Goal: Task Accomplishment & Management: Use online tool/utility

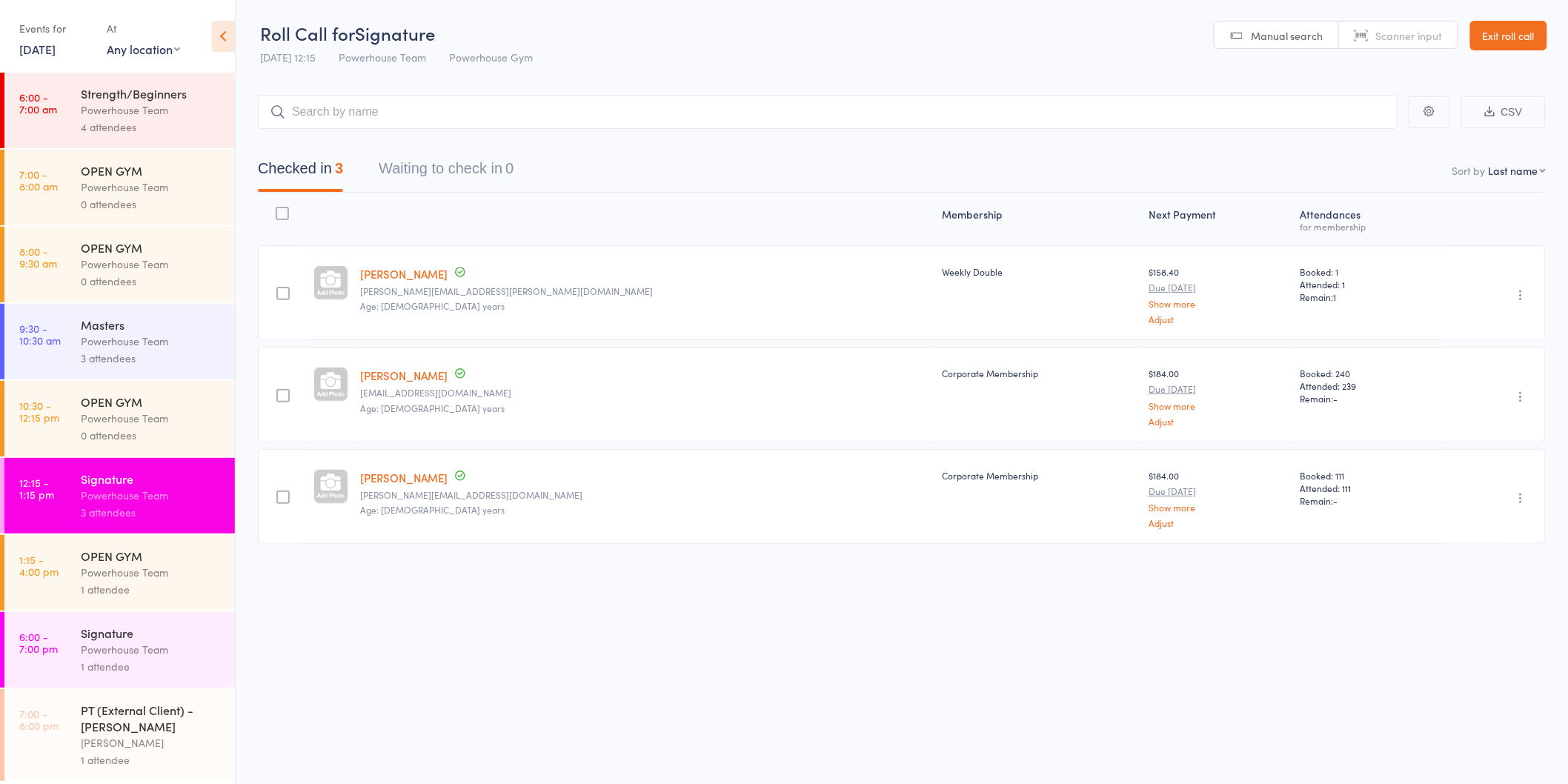
click at [47, 47] on link "[DATE]" at bounding box center [38, 49] width 36 height 16
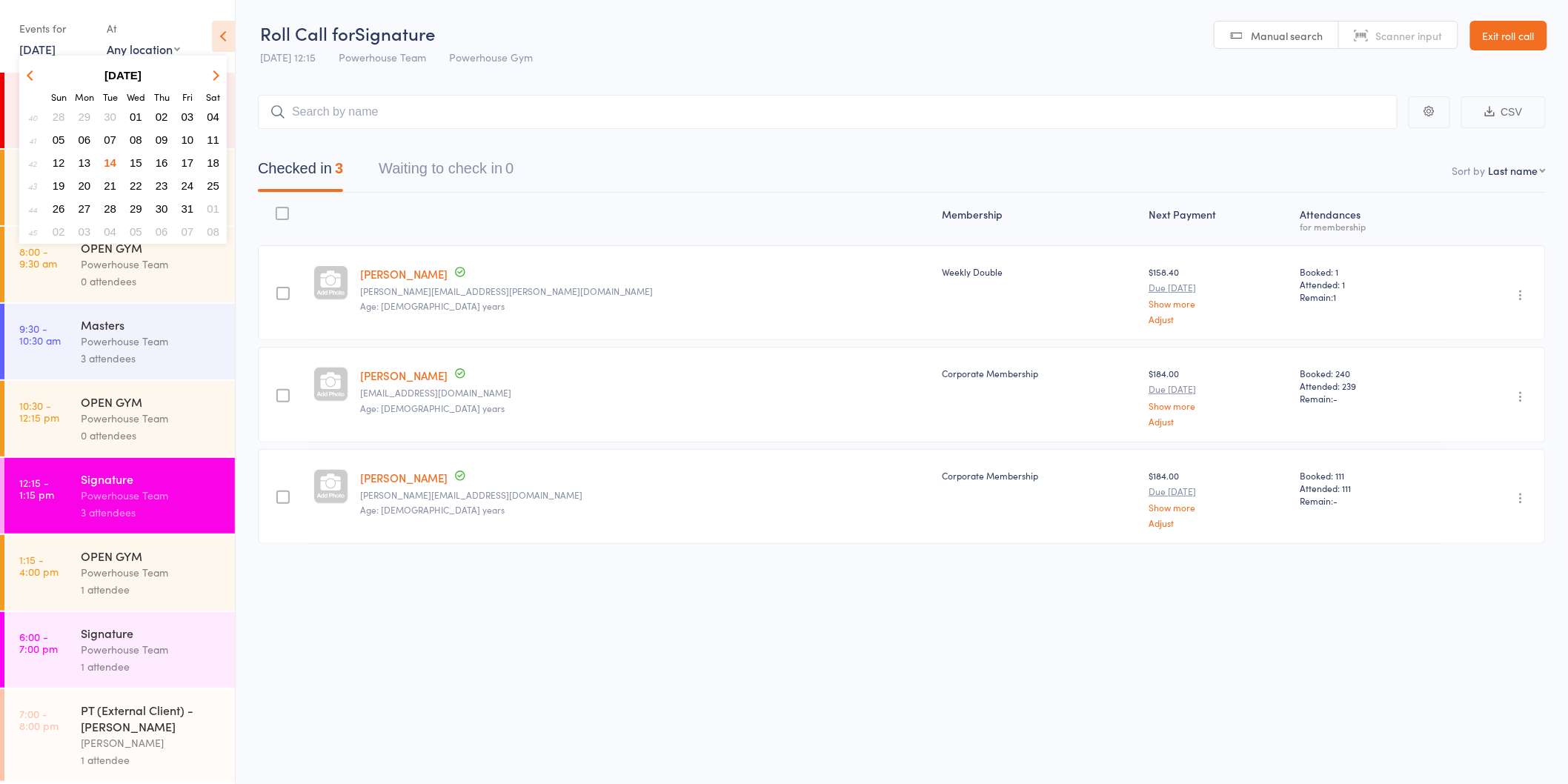
click at [138, 156] on span "15" at bounding box center [136, 162] width 12 height 12
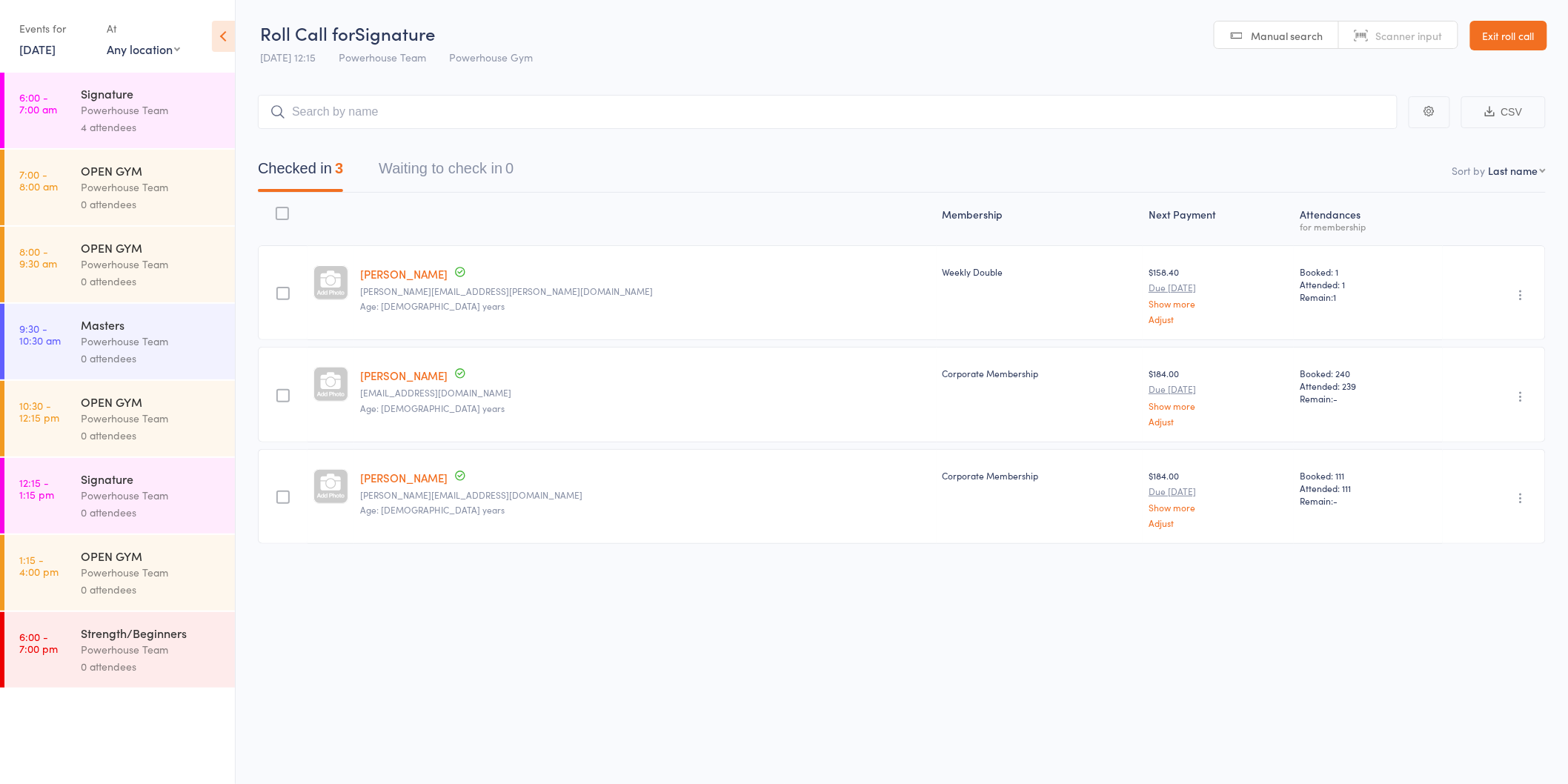
click at [156, 498] on div "Powerhouse Team" at bounding box center [151, 495] width 142 height 17
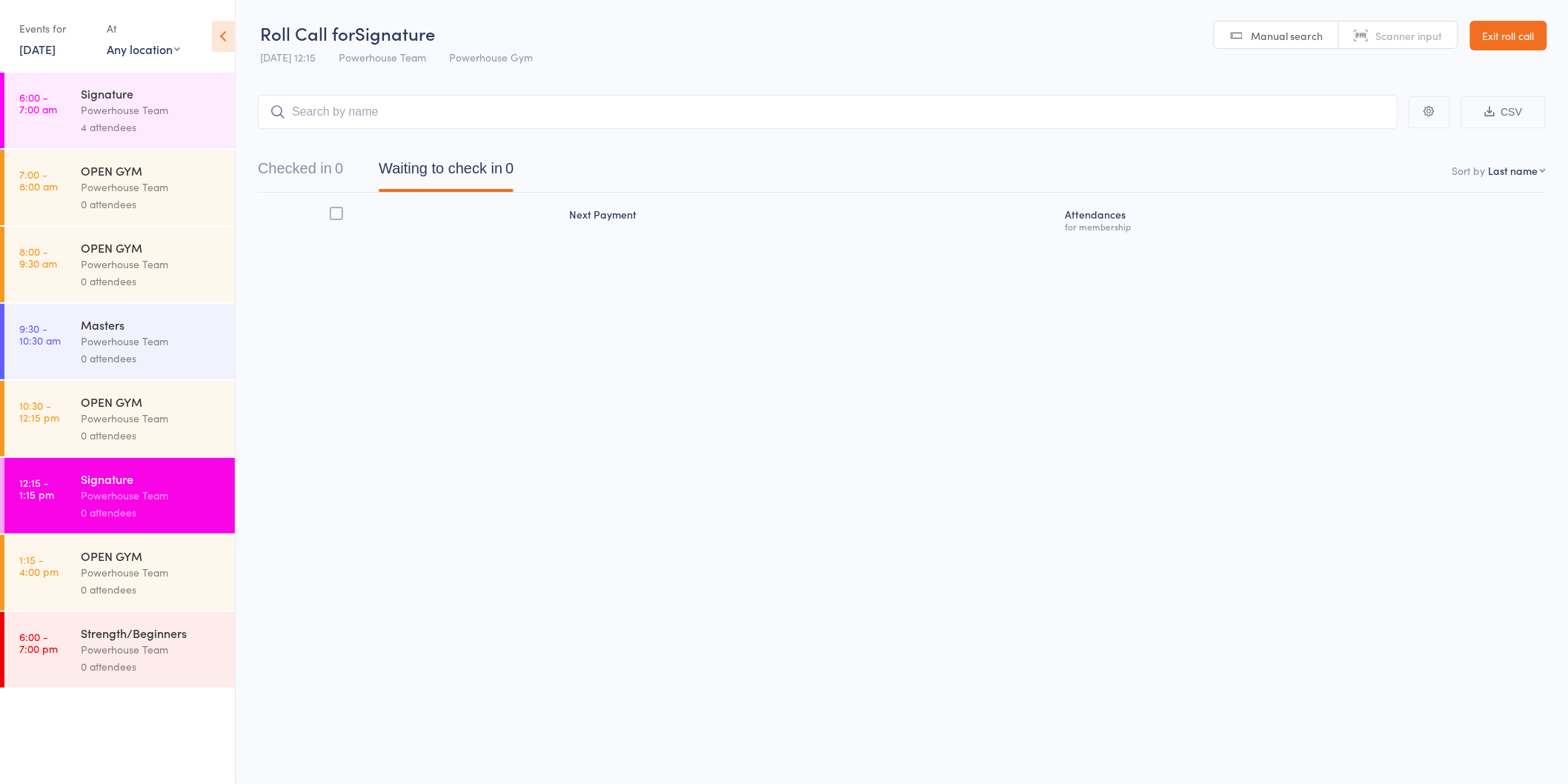
click at [48, 53] on link "[DATE]" at bounding box center [38, 49] width 36 height 16
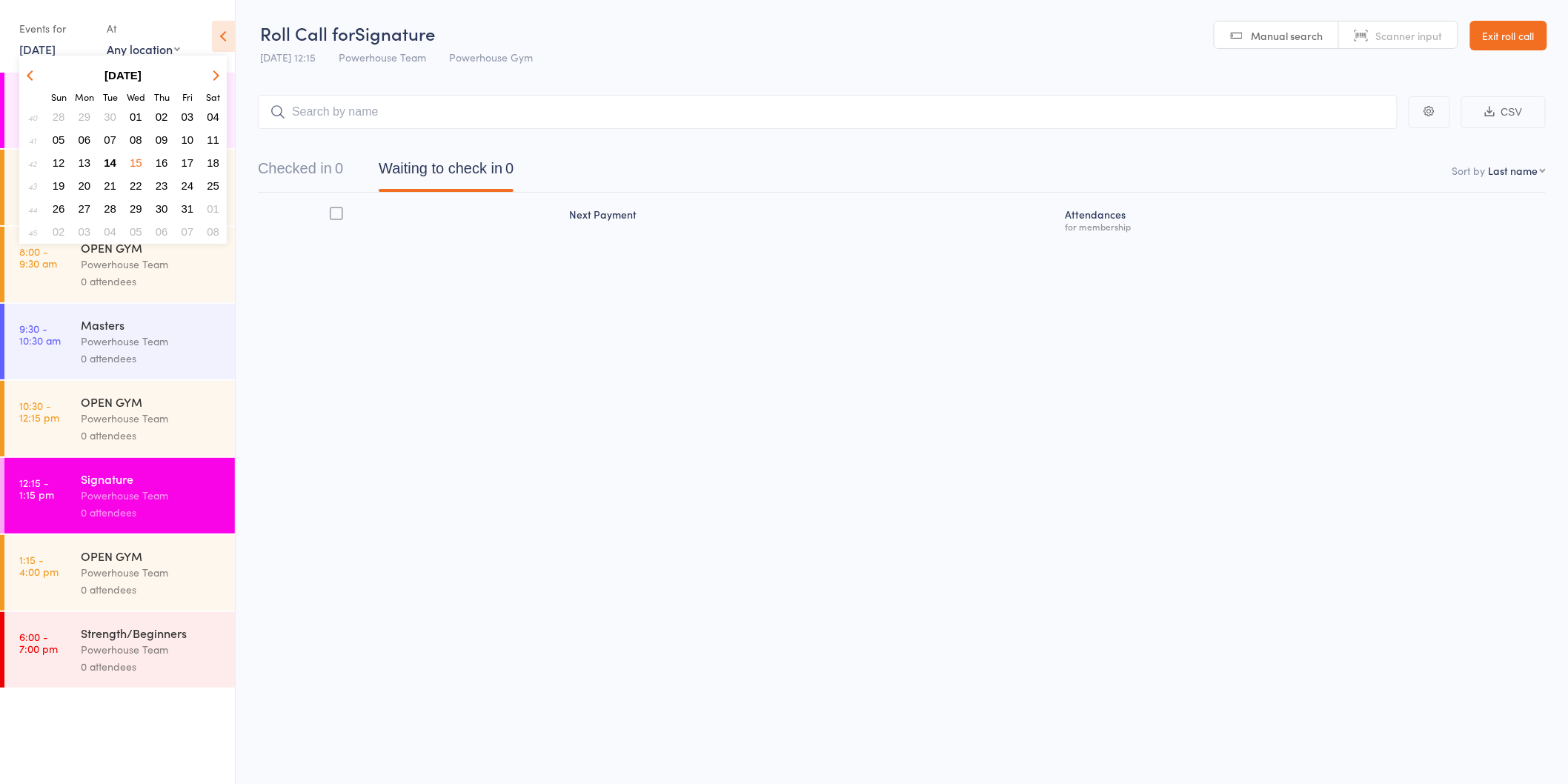
click at [161, 158] on span "16" at bounding box center [161, 162] width 12 height 12
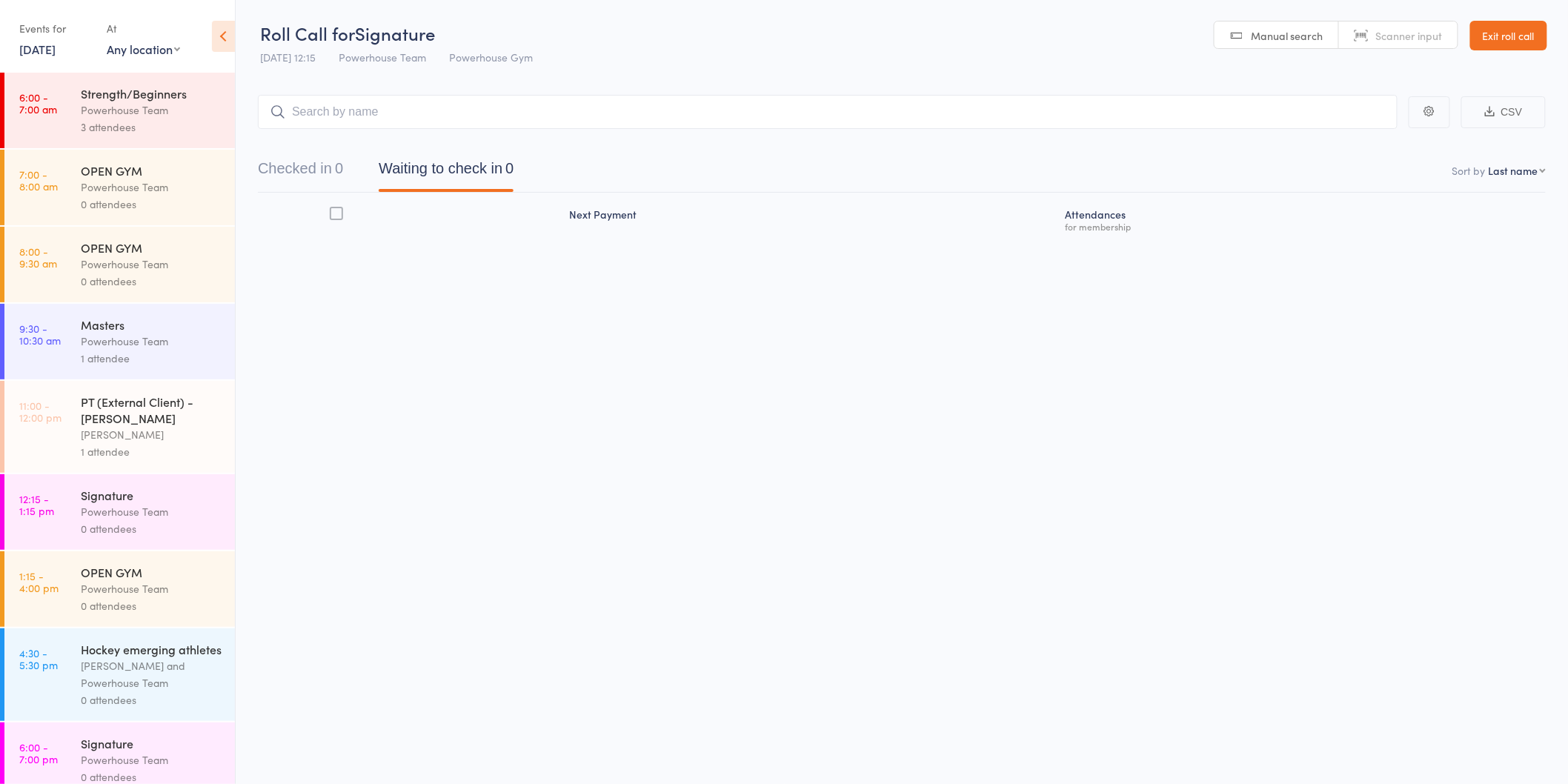
click at [56, 49] on link "[DATE]" at bounding box center [38, 49] width 36 height 16
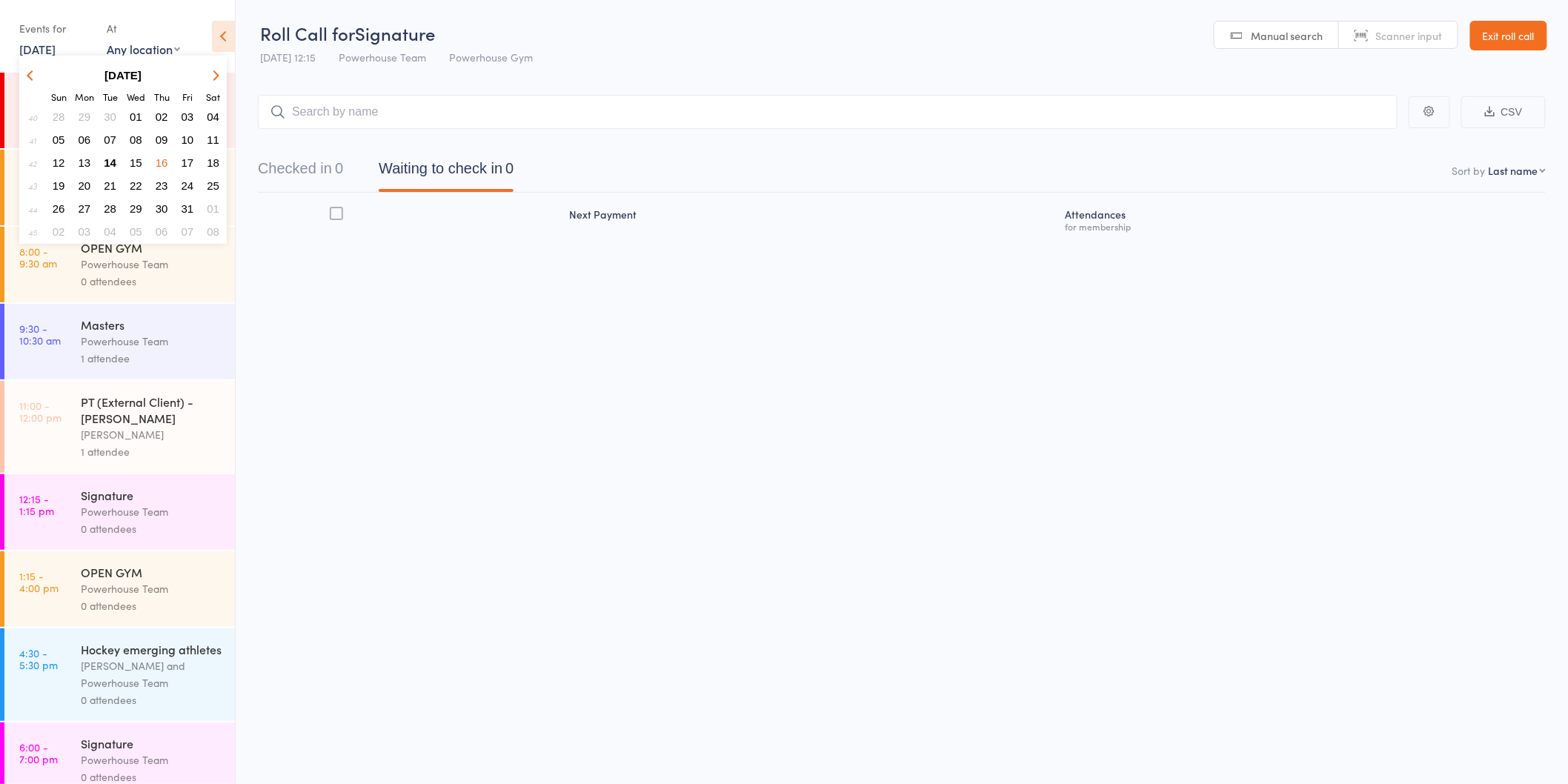
click at [184, 156] on span "17" at bounding box center [187, 162] width 12 height 12
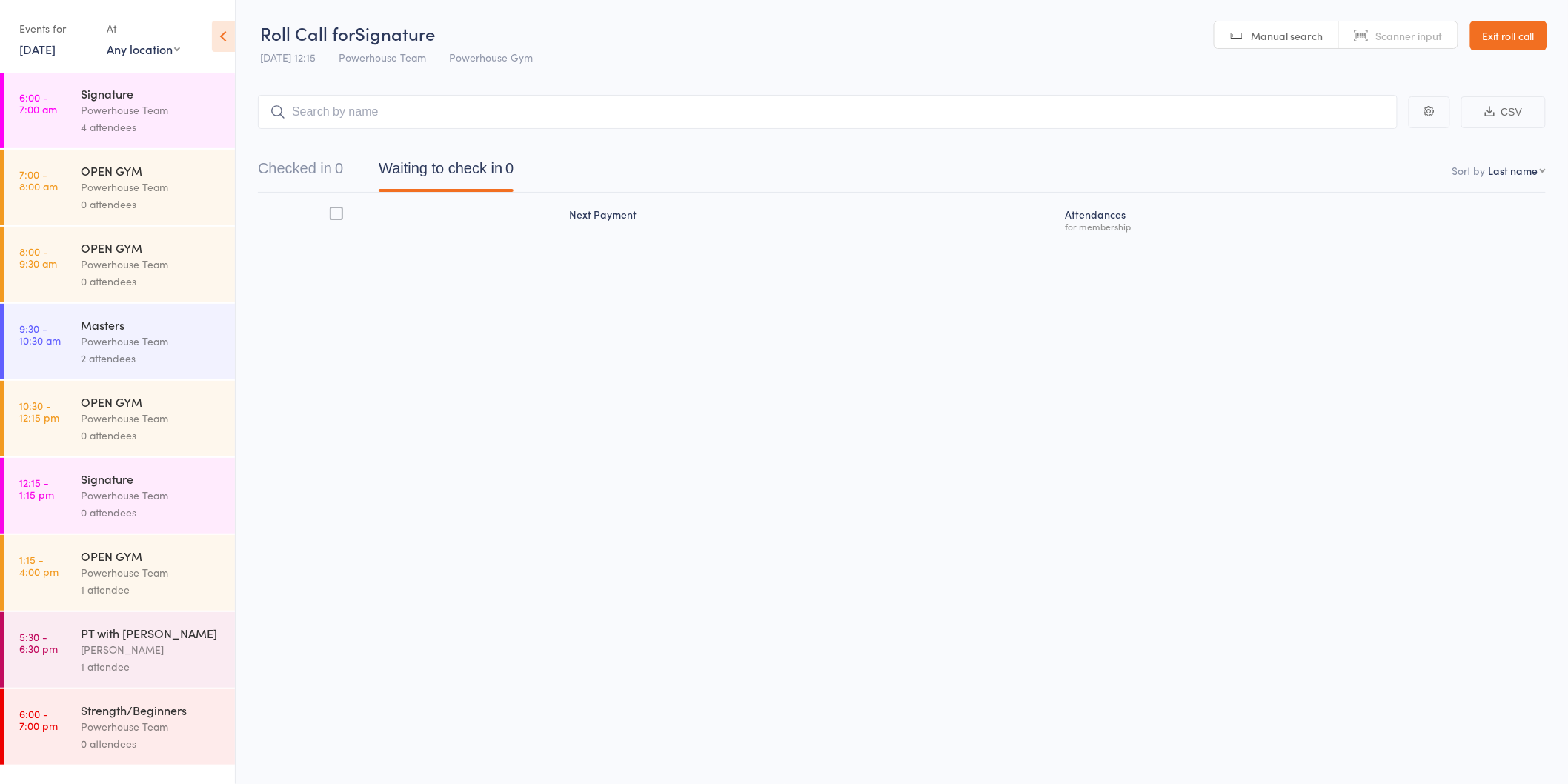
click at [53, 48] on link "[DATE]" at bounding box center [38, 49] width 36 height 16
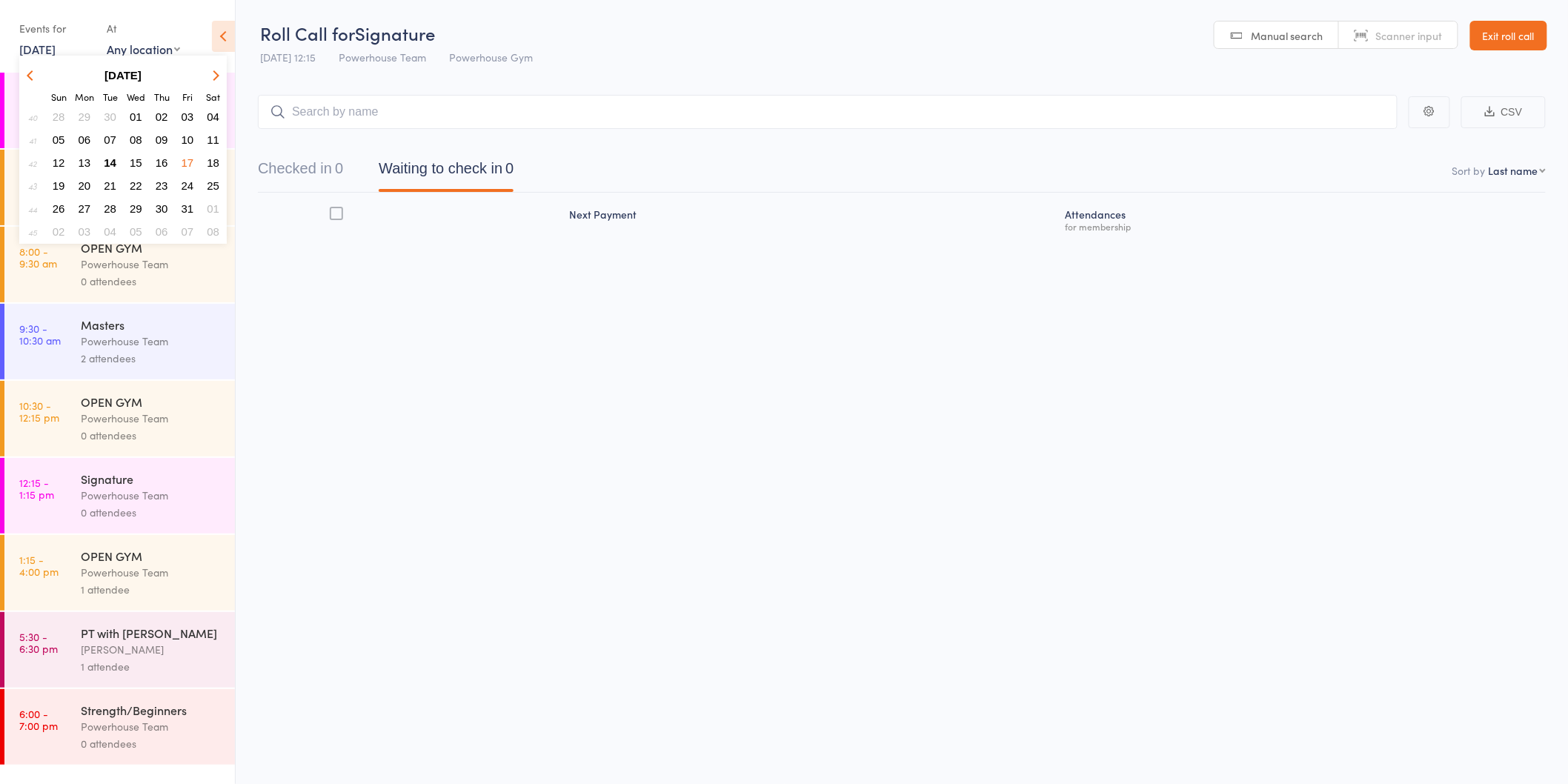
click at [108, 156] on span "14" at bounding box center [110, 162] width 12 height 12
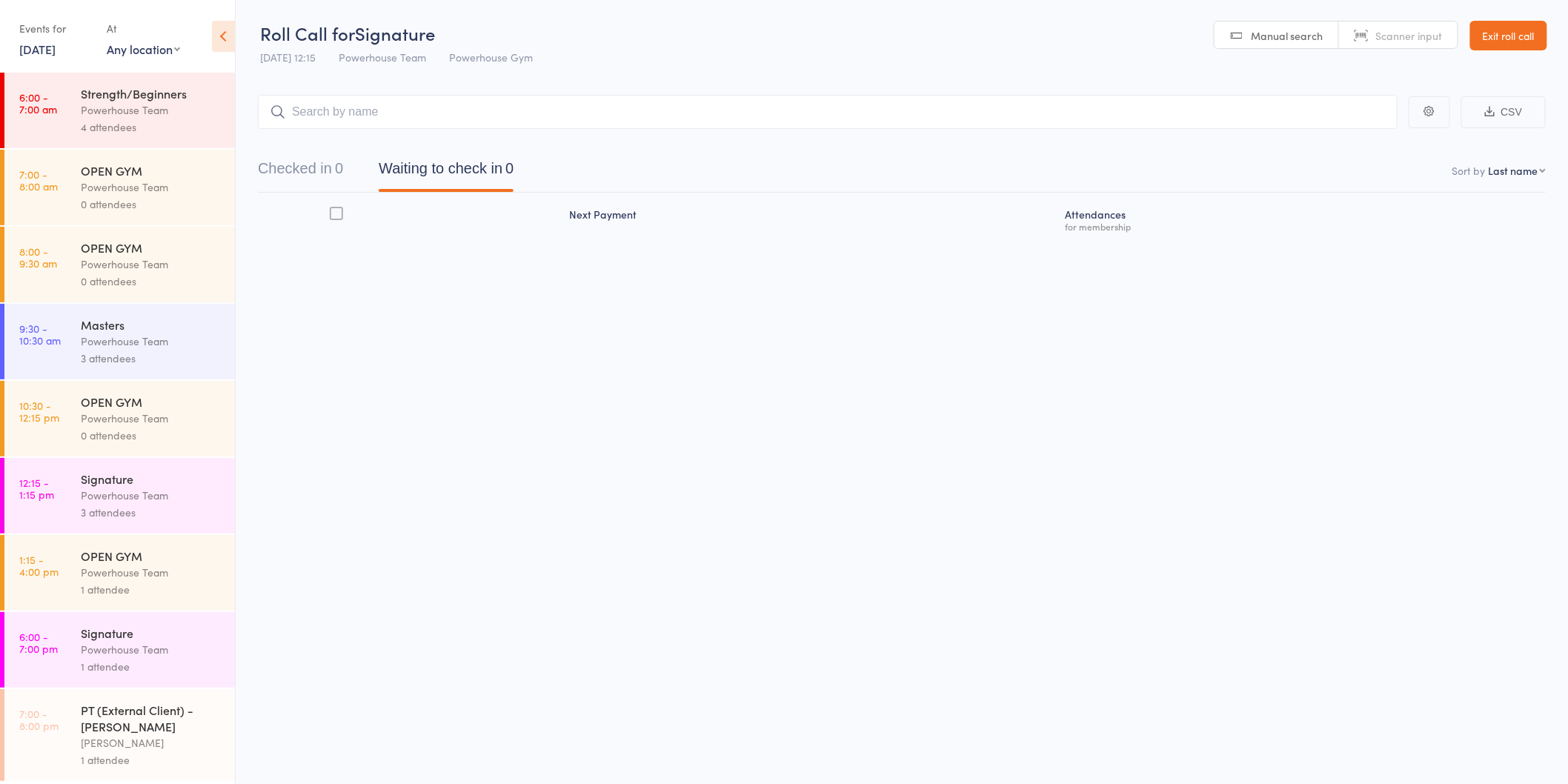
scroll to position [1, 0]
click at [165, 657] on div "Powerhouse Team" at bounding box center [151, 649] width 142 height 17
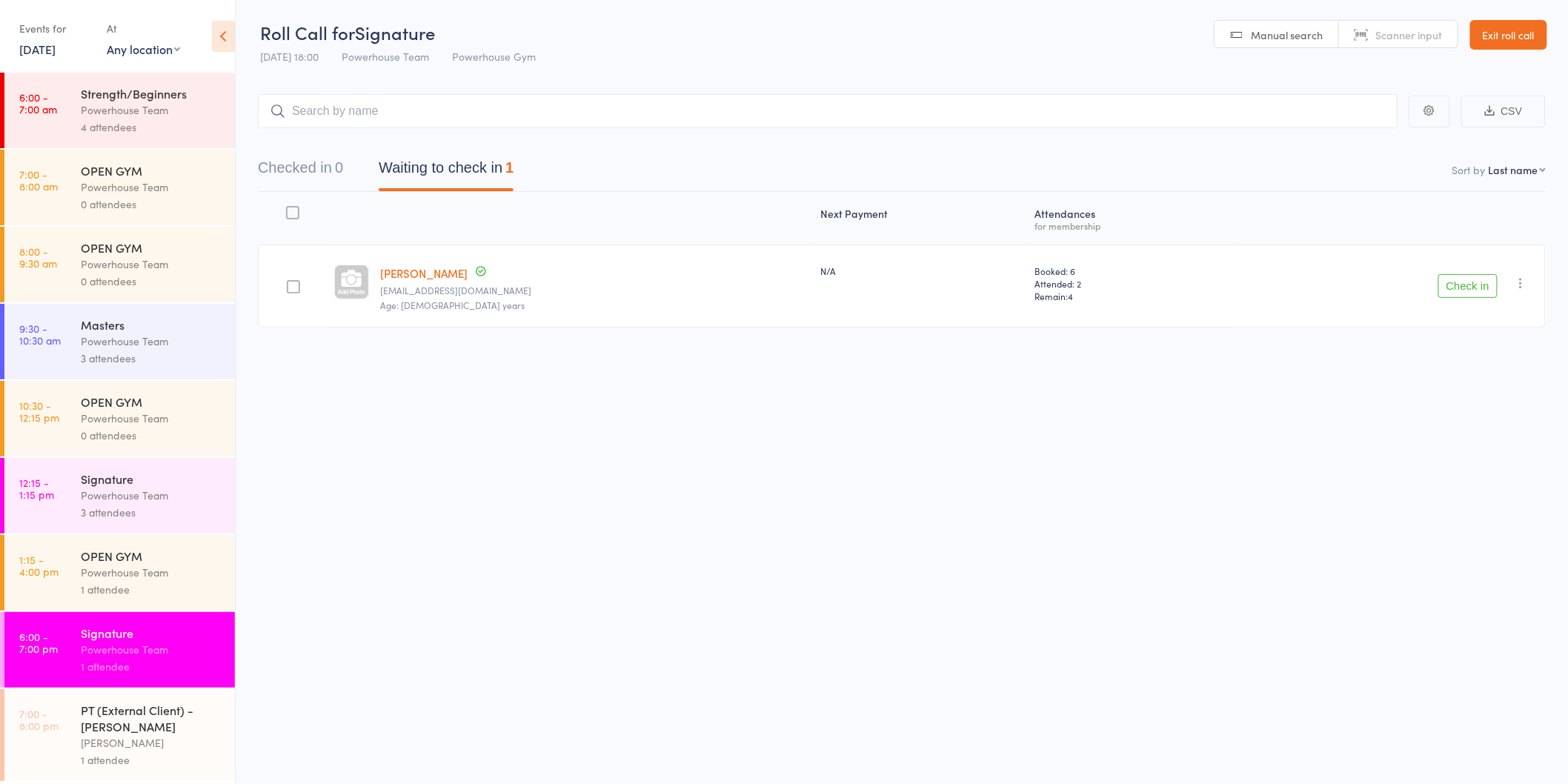
click at [56, 47] on link "[DATE]" at bounding box center [38, 49] width 36 height 16
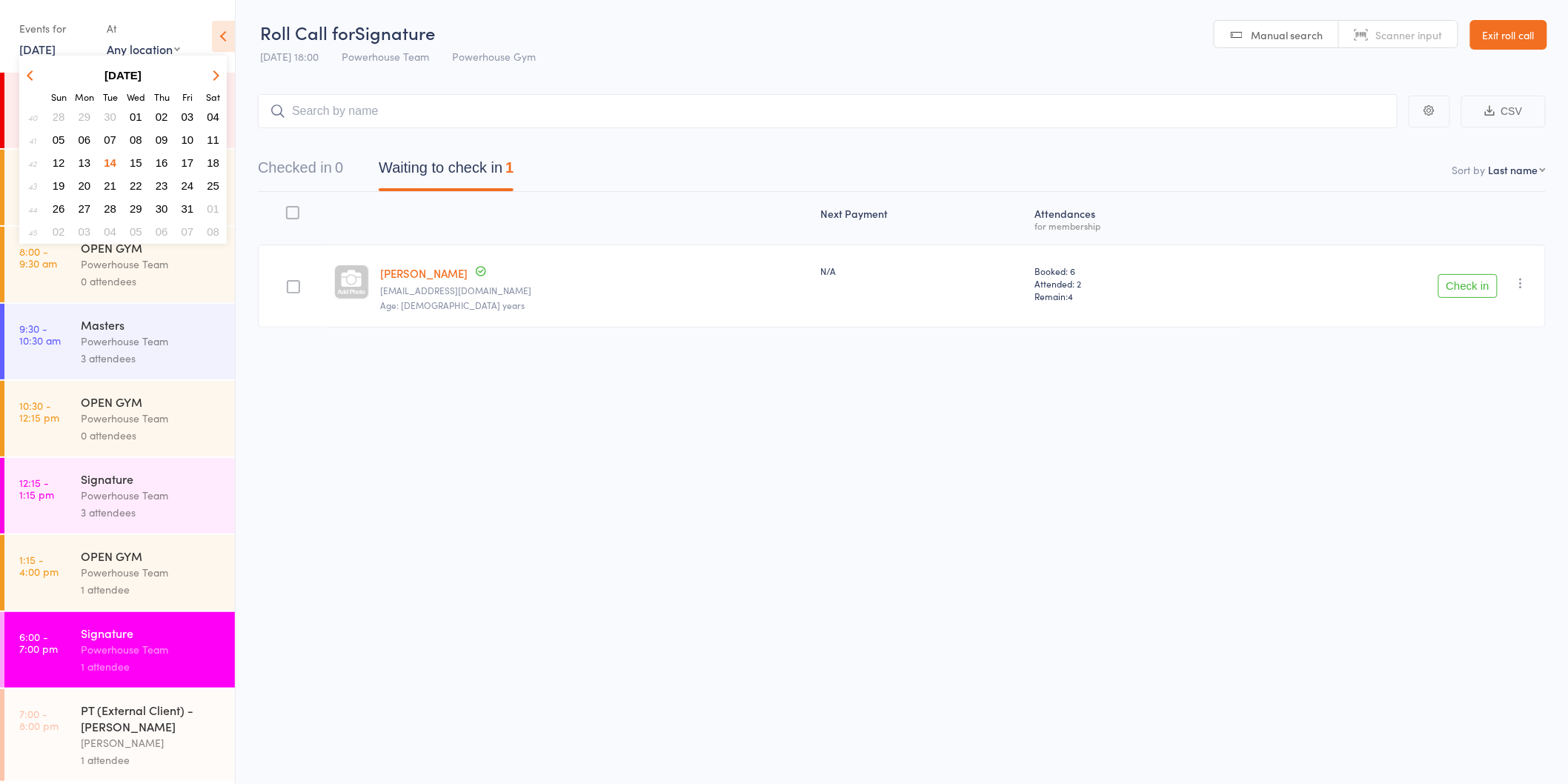
click at [137, 161] on span "15" at bounding box center [136, 162] width 12 height 12
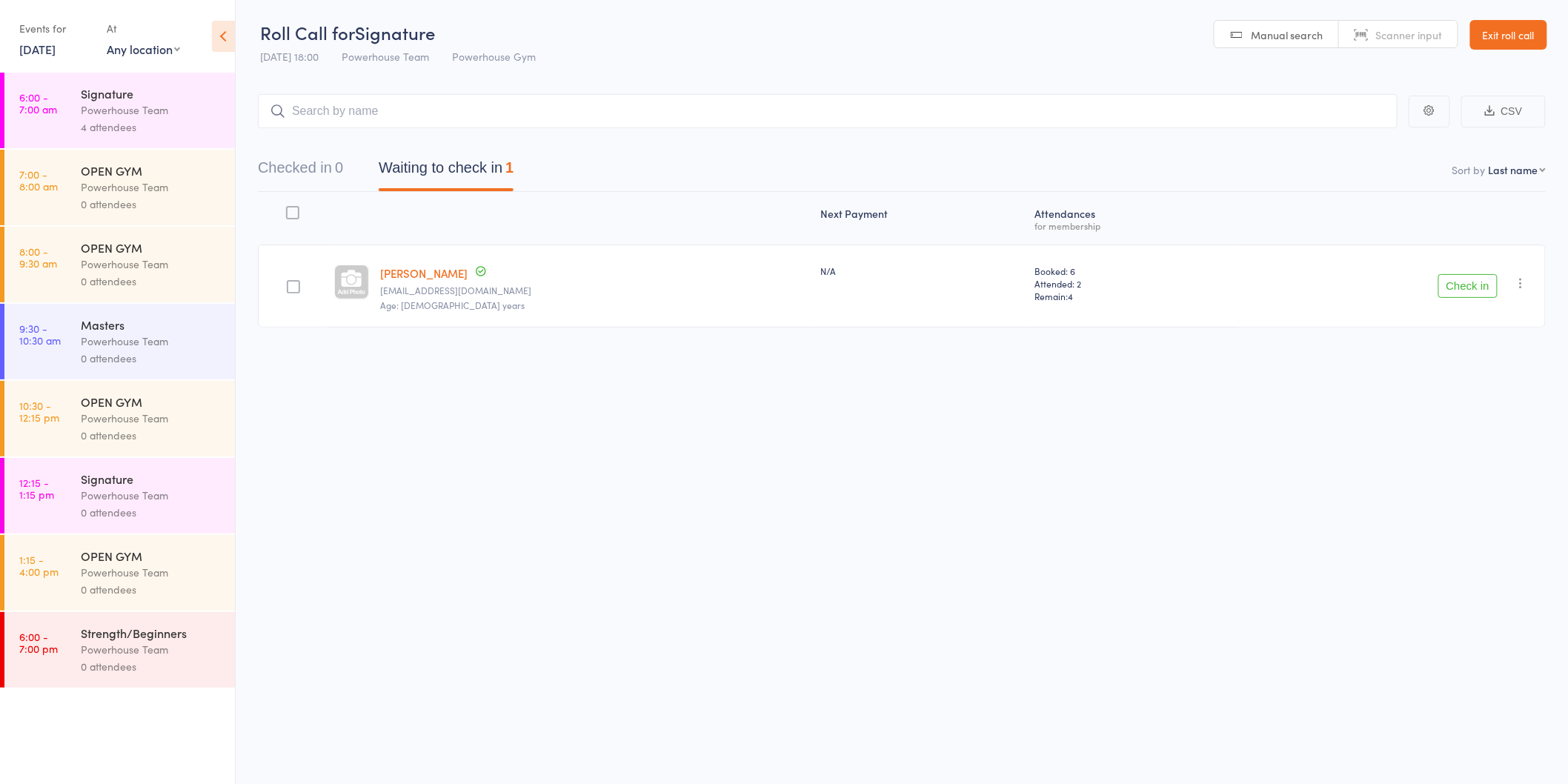
click at [77, 93] on link "6:00 - 7:00 am Signature Powerhouse Team 4 attendees" at bounding box center [119, 110] width 231 height 75
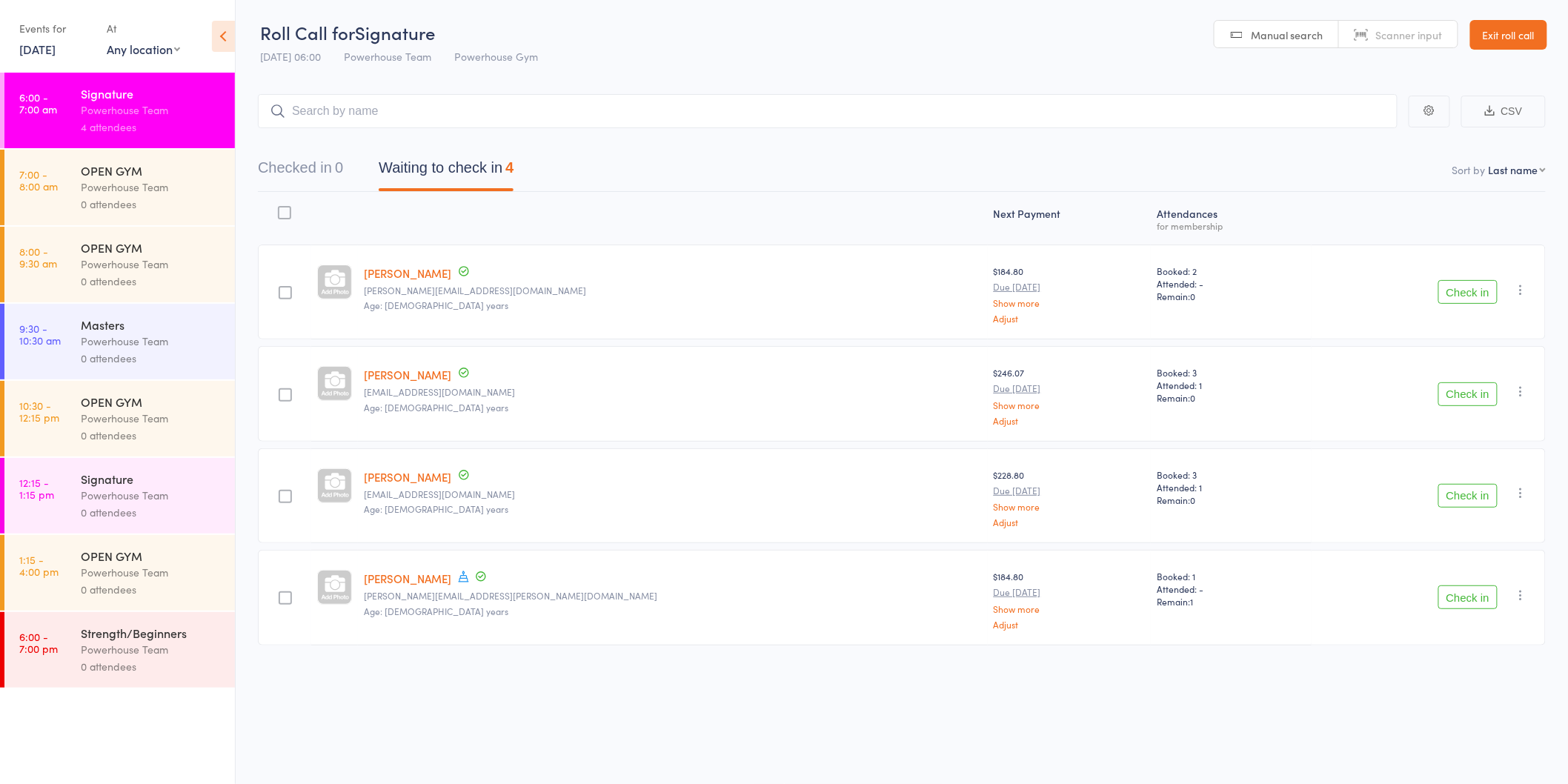
click at [52, 61] on div "Events for [DATE] [DATE] [DATE] Sun Mon Tue Wed Thu Fri Sat 40 28 29 30 01 02 0…" at bounding box center [117, 37] width 235 height 74
click at [53, 53] on link "[DATE]" at bounding box center [38, 49] width 36 height 16
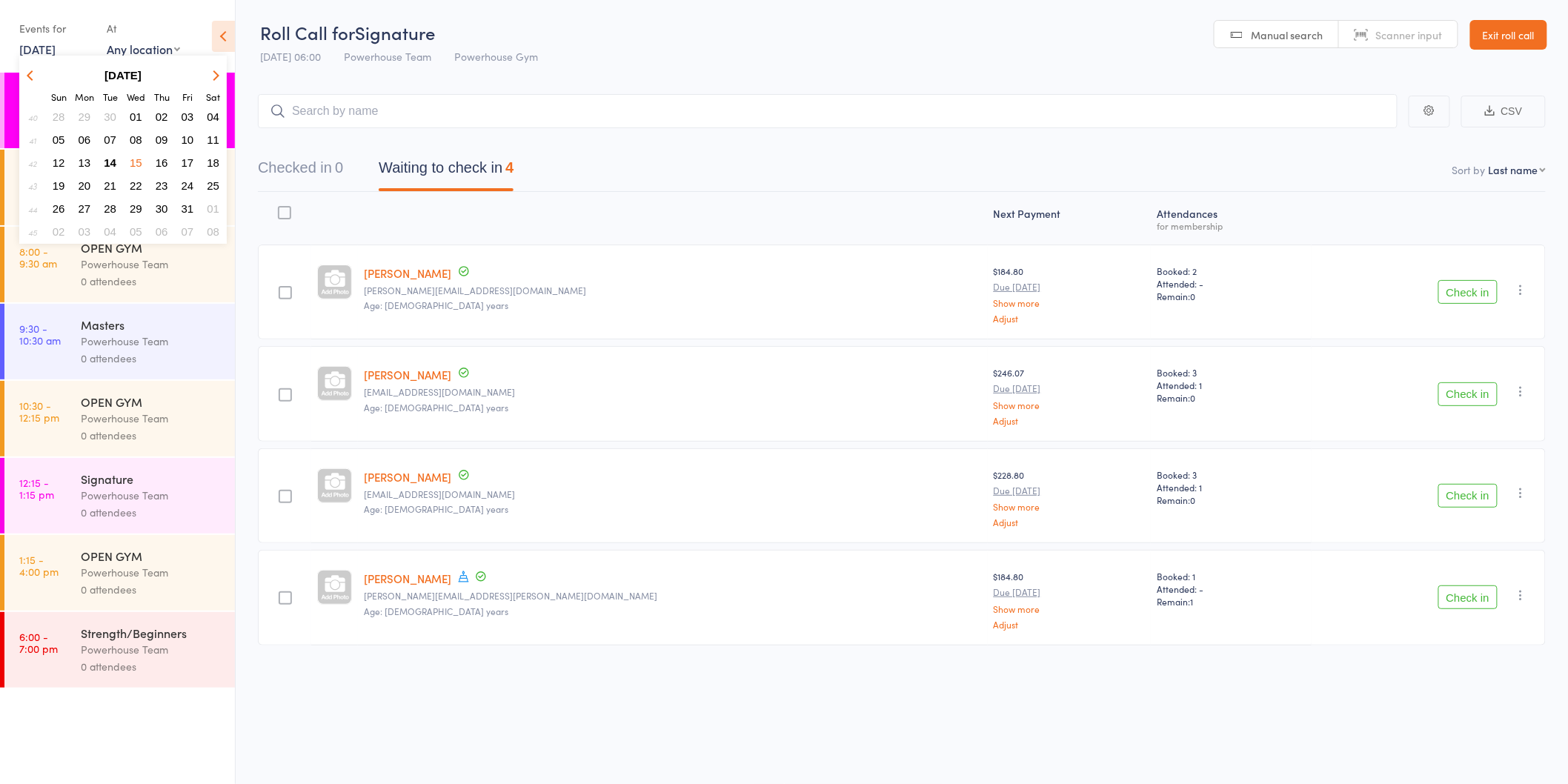
click at [110, 157] on span "14" at bounding box center [110, 162] width 12 height 12
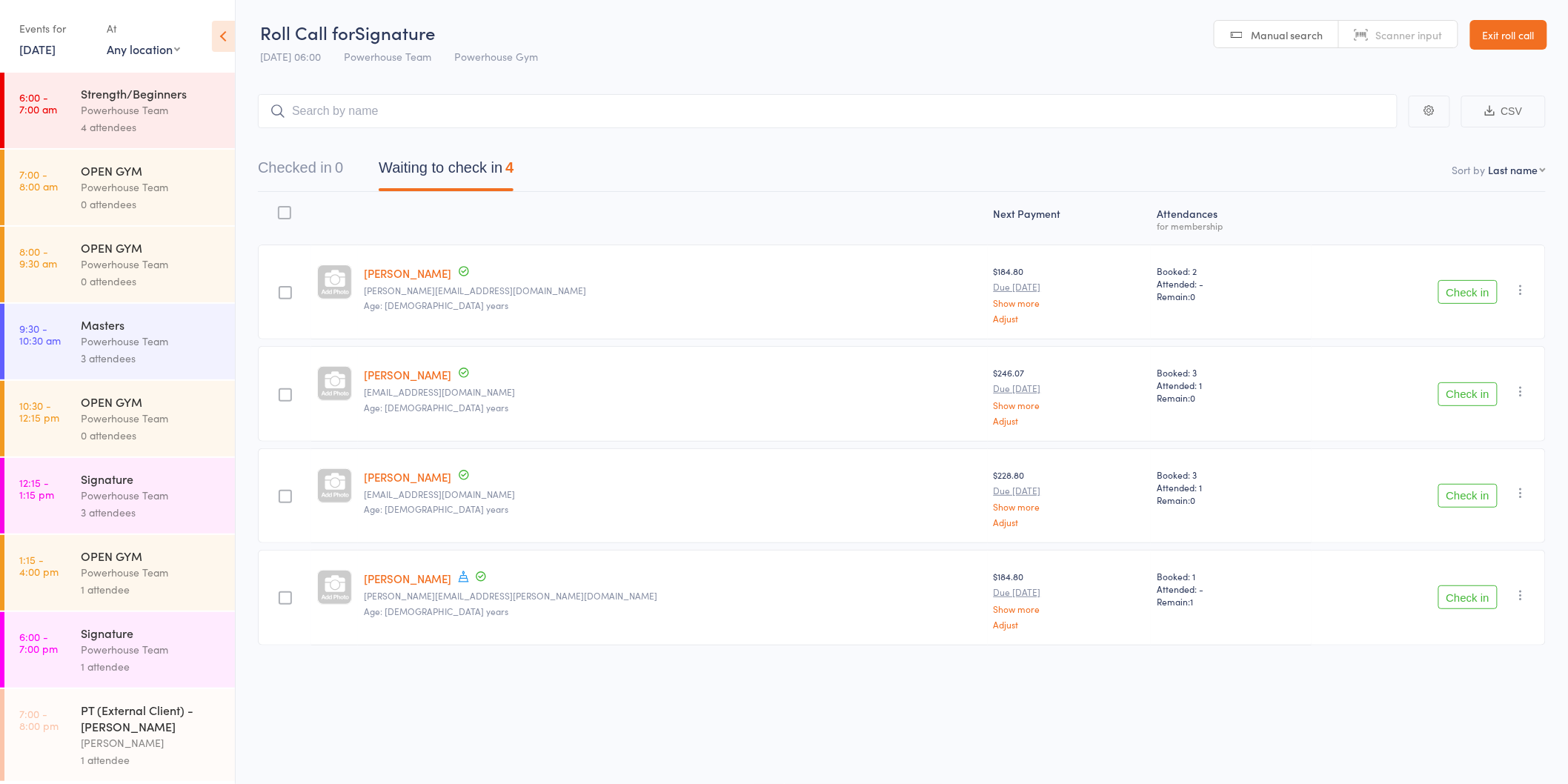
click at [152, 502] on div "Powerhouse Team" at bounding box center [151, 495] width 142 height 17
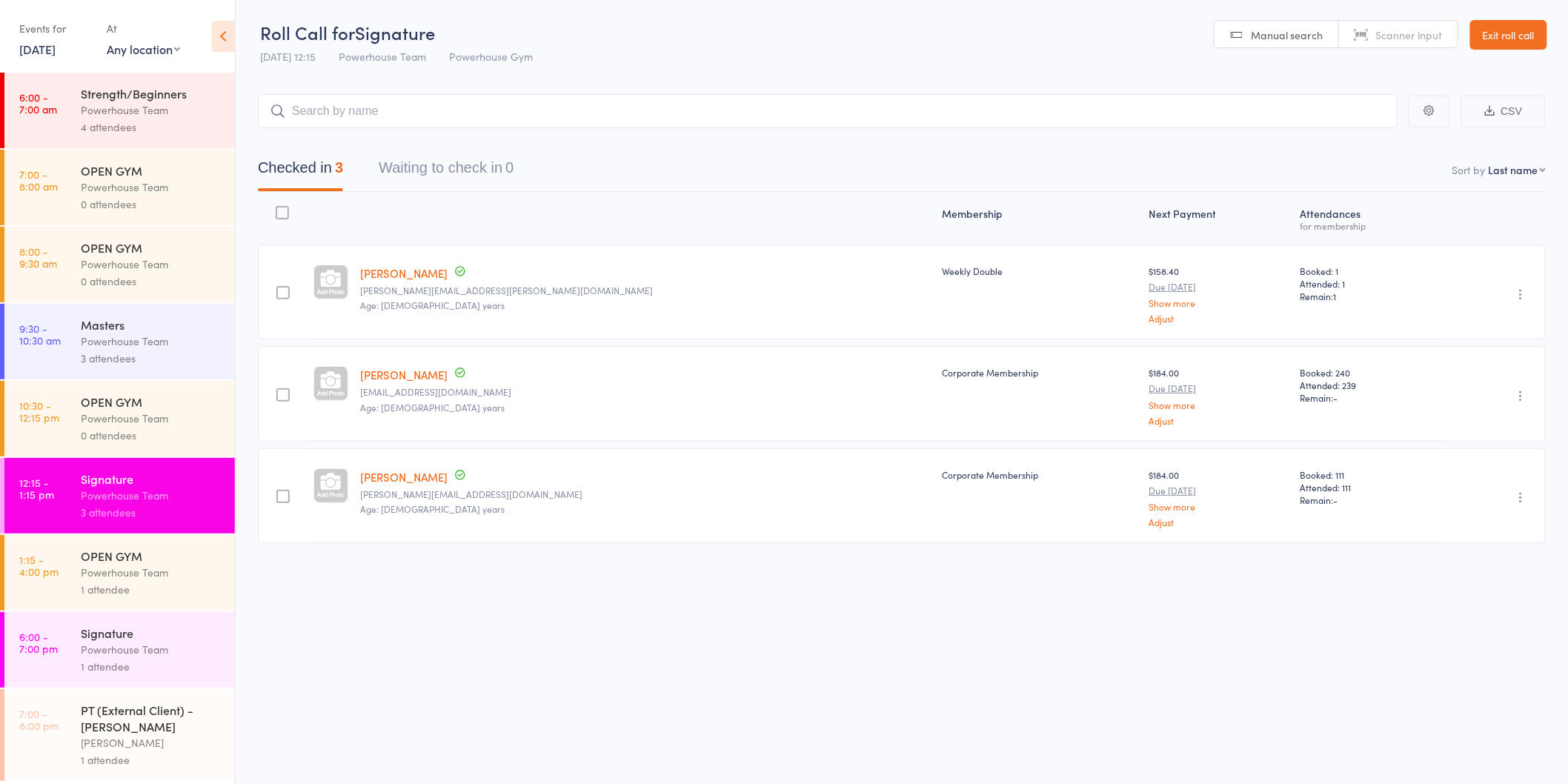
click at [142, 642] on div "Powerhouse Team" at bounding box center [151, 649] width 142 height 17
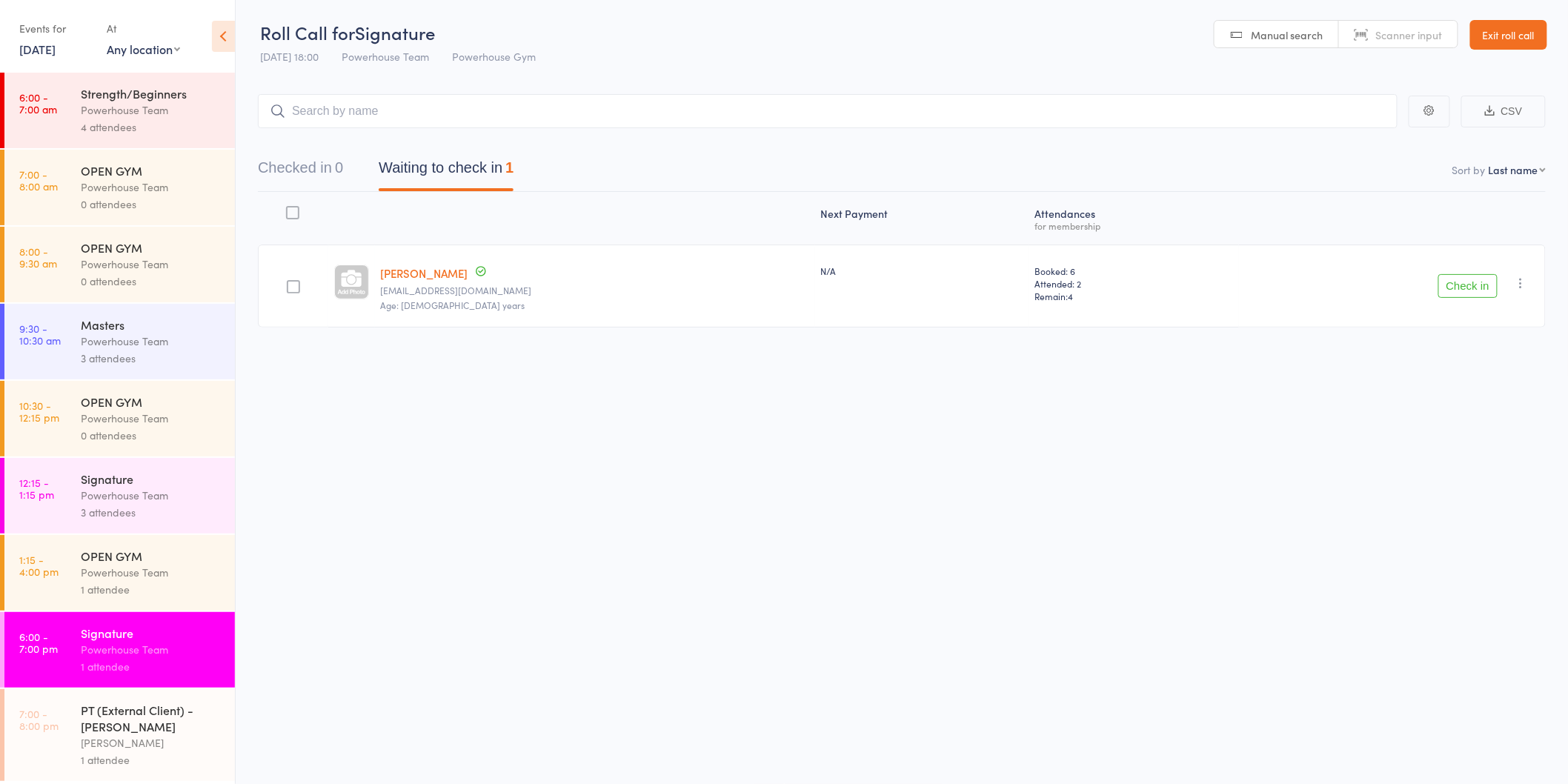
click at [715, 746] on div "Roll Call for Signature [DATE] 18:00 Powerhouse Team Powerhouse Gym Manual sear…" at bounding box center [784, 391] width 1568 height 784
click at [132, 350] on div "3 attendees" at bounding box center [151, 358] width 142 height 17
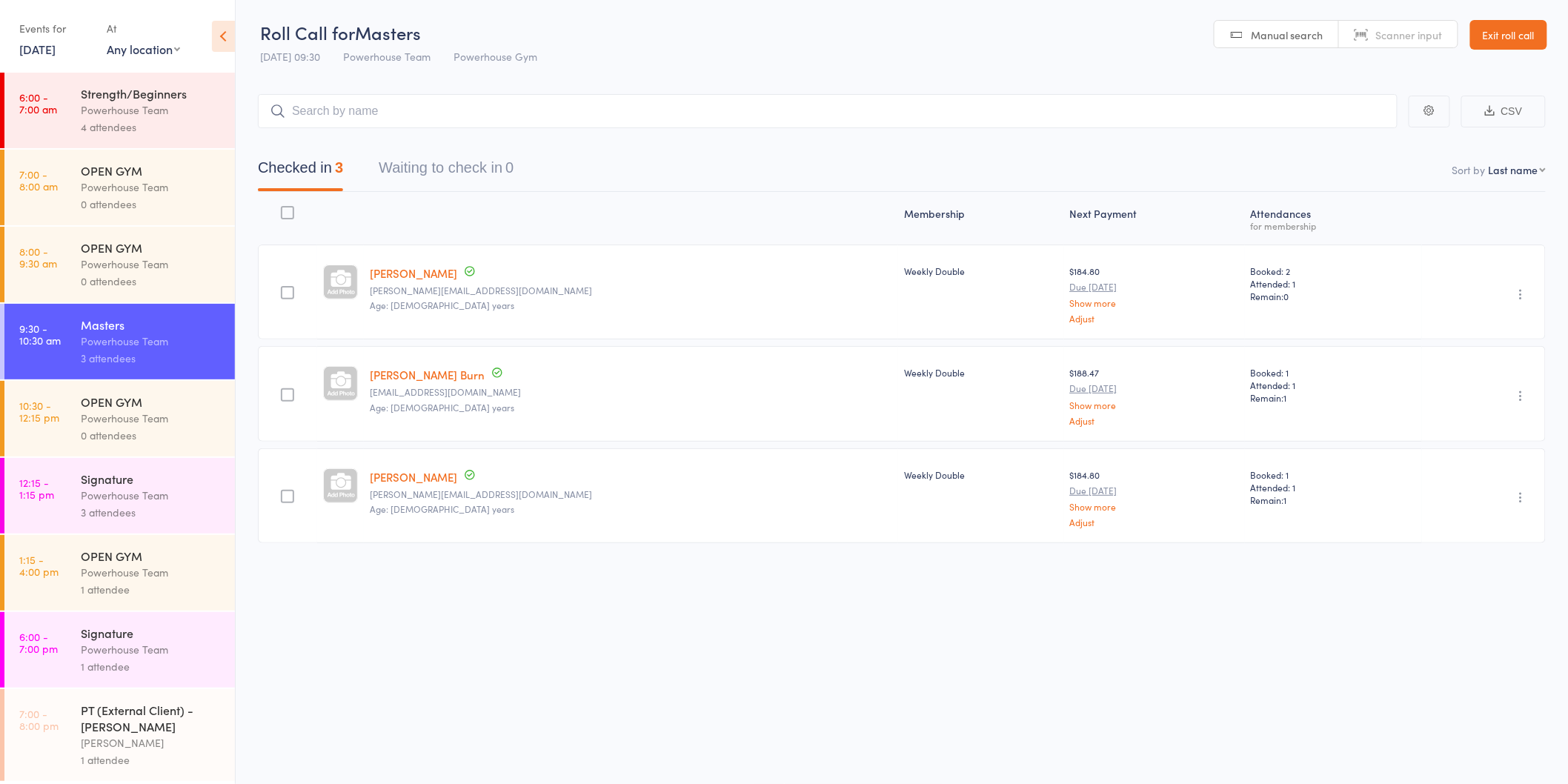
click at [179, 583] on div "1 attendee" at bounding box center [151, 589] width 142 height 17
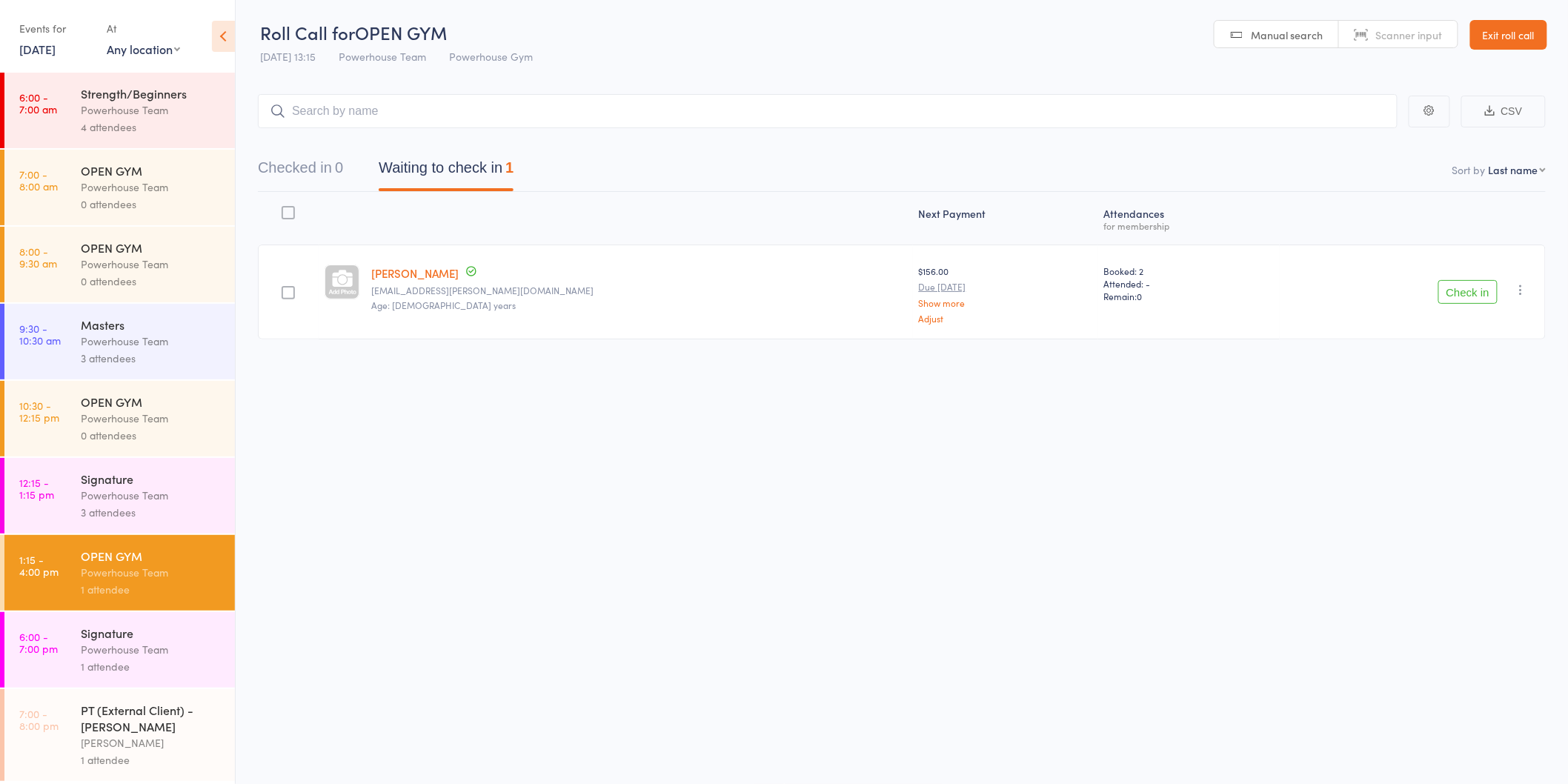
click at [168, 641] on div "Signature" at bounding box center [151, 633] width 142 height 16
